Goal: Browse casually: Explore the website without a specific task or goal

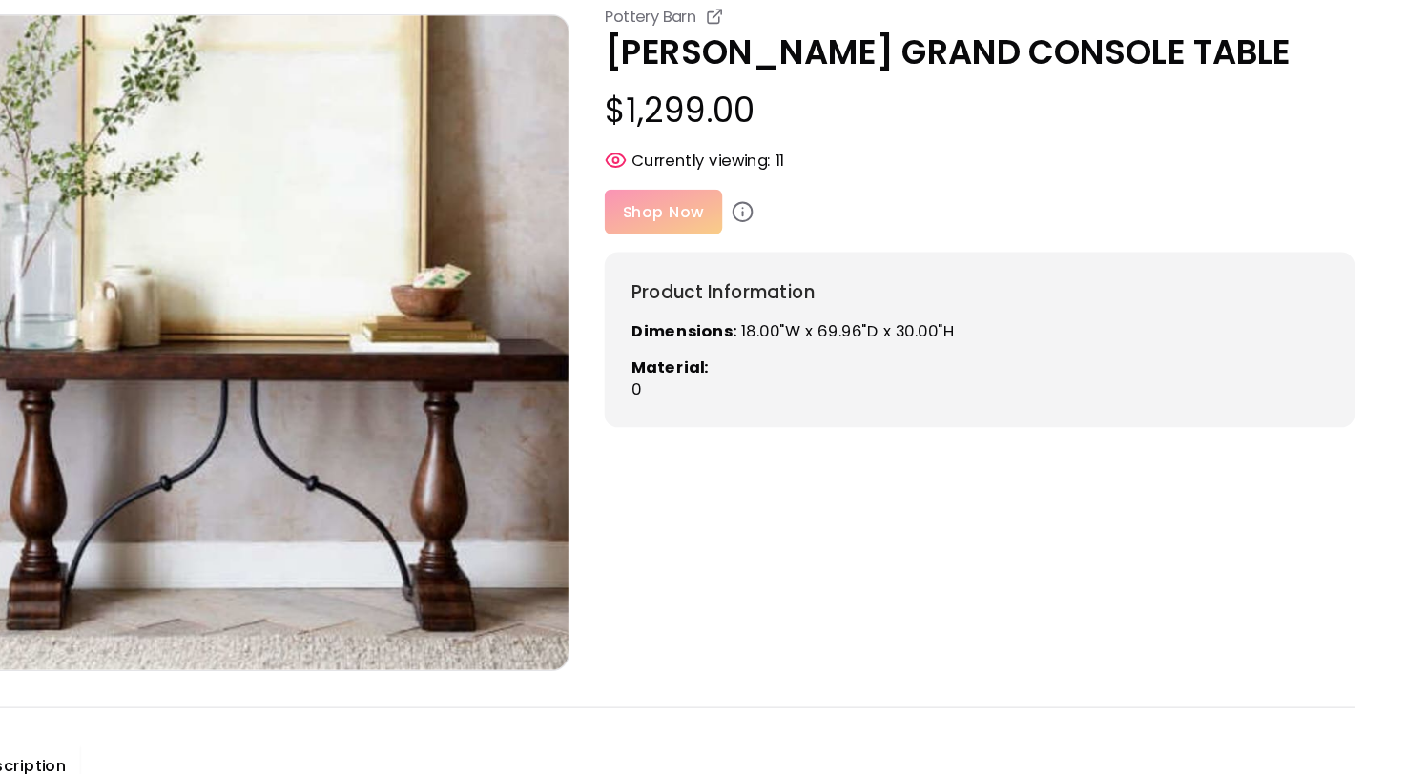
scroll to position [42, 0]
